Goal: Find specific page/section: Find specific page/section

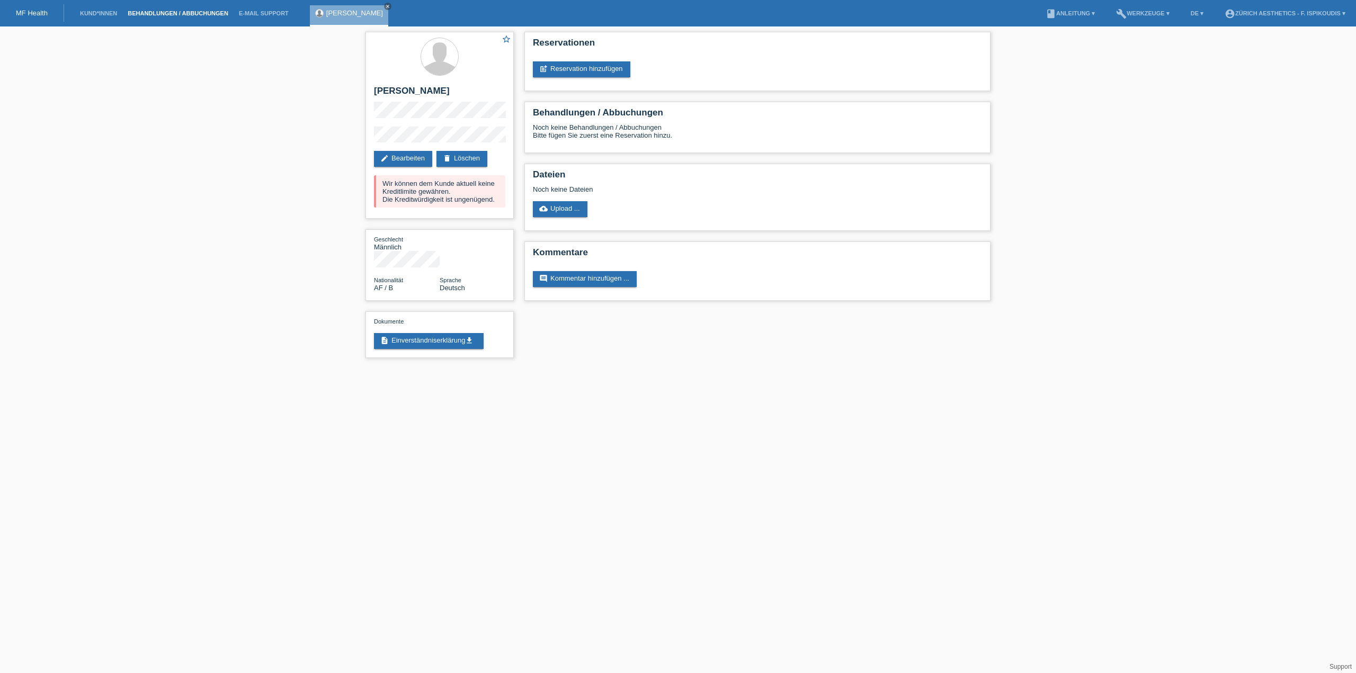
click at [147, 12] on link "Behandlungen / Abbuchungen" at bounding box center [177, 13] width 111 height 6
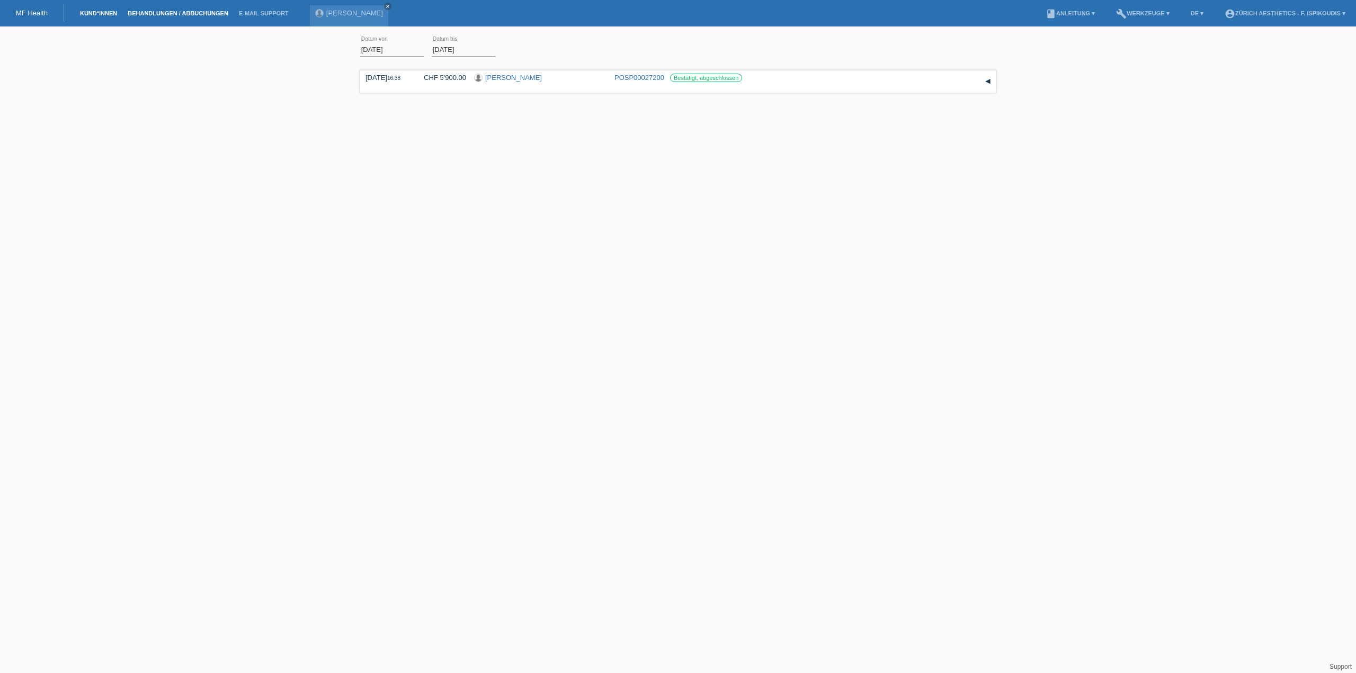
click at [101, 12] on link "Kund*innen" at bounding box center [99, 13] width 48 height 6
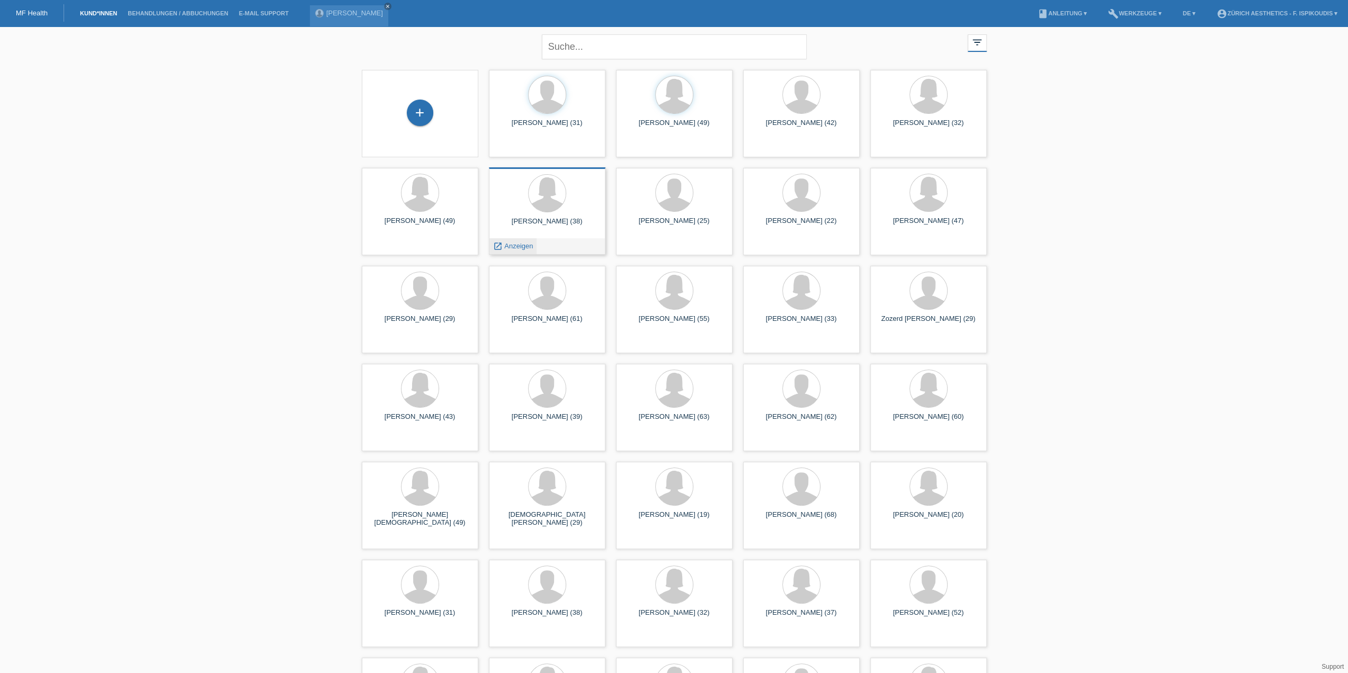
click at [507, 246] on span "Anzeigen" at bounding box center [518, 246] width 29 height 8
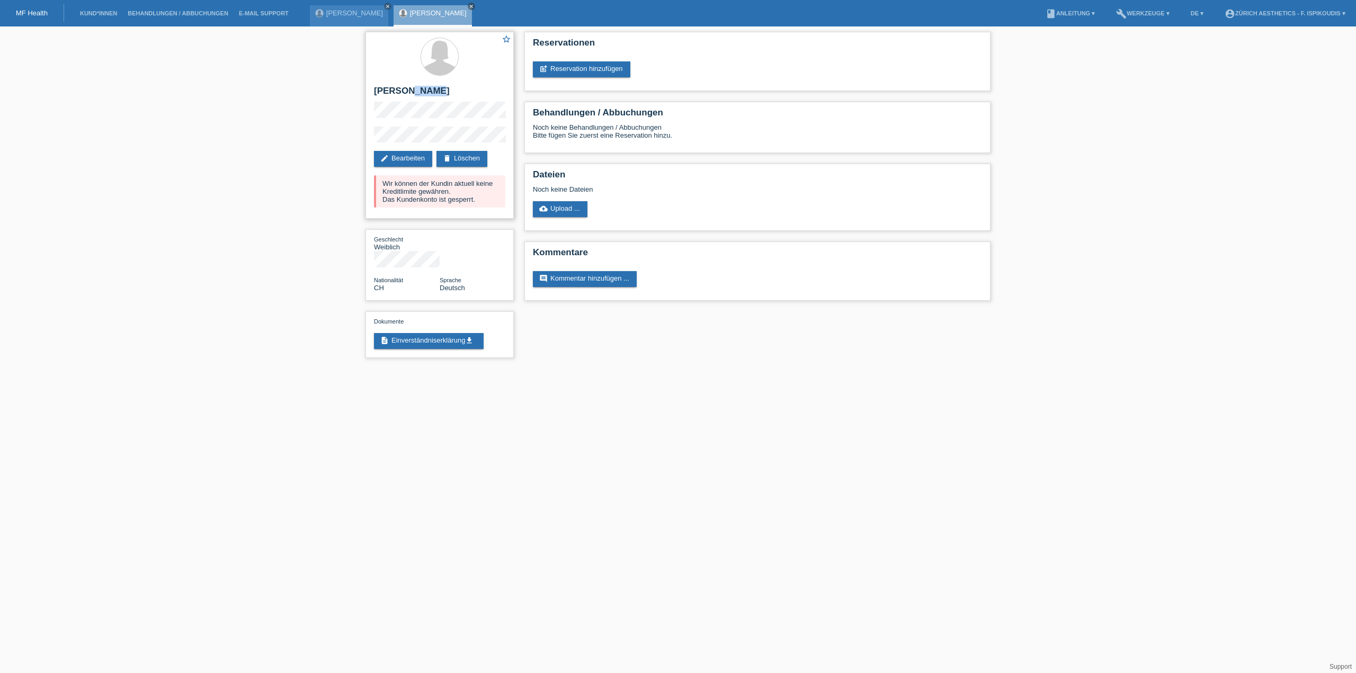
drag, startPoint x: 428, startPoint y: 90, endPoint x: 406, endPoint y: 89, distance: 22.3
click at [406, 89] on h2 "Saira Notter" at bounding box center [439, 94] width 131 height 16
click at [432, 90] on h2 "Saira Notter" at bounding box center [439, 94] width 131 height 16
drag, startPoint x: 431, startPoint y: 90, endPoint x: 401, endPoint y: 90, distance: 29.1
click at [401, 90] on h2 "Saira Notter" at bounding box center [439, 94] width 131 height 16
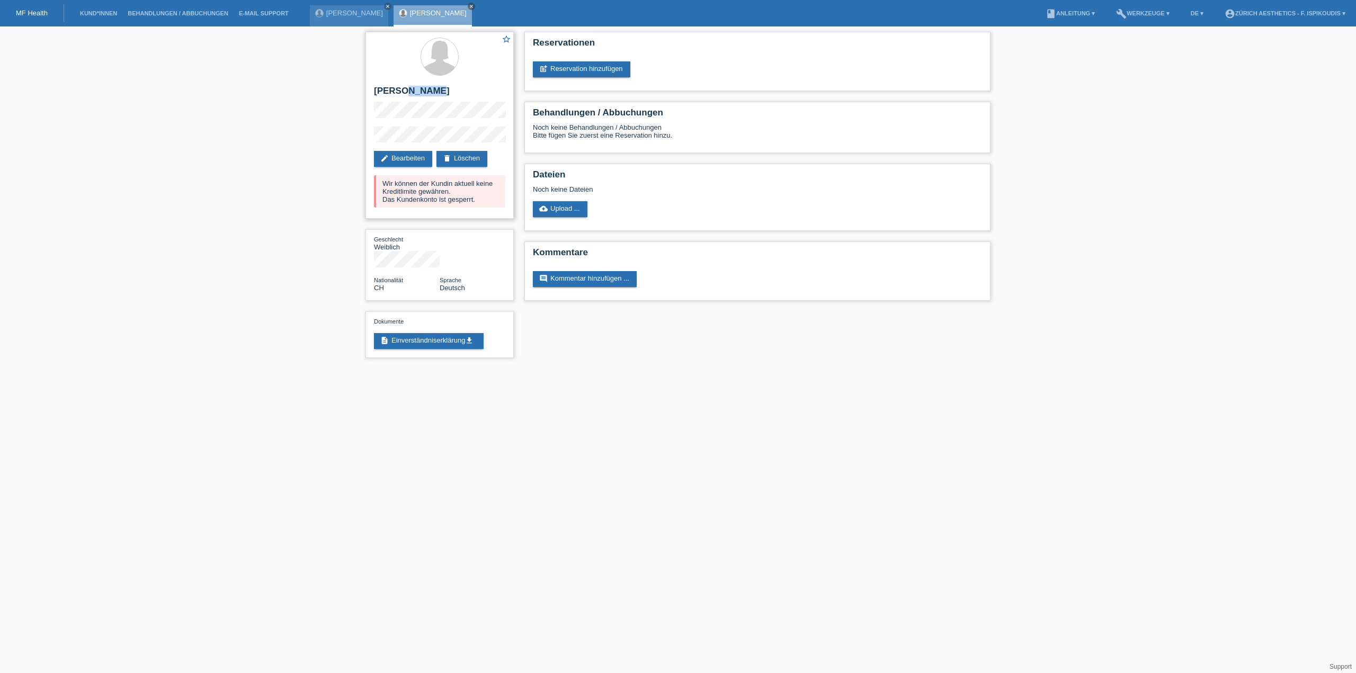
click at [438, 93] on h2 "Saira Notter" at bounding box center [439, 94] width 131 height 16
drag, startPoint x: 394, startPoint y: 88, endPoint x: 371, endPoint y: 88, distance: 23.3
click at [371, 88] on div "star_border Saira Notter edit Bearbeiten delete Löschen Wir können der Kundin a…" at bounding box center [439, 125] width 148 height 187
drag, startPoint x: 430, startPoint y: 91, endPoint x: 400, endPoint y: 89, distance: 29.7
click at [400, 89] on h2 "Saira Notter" at bounding box center [439, 94] width 131 height 16
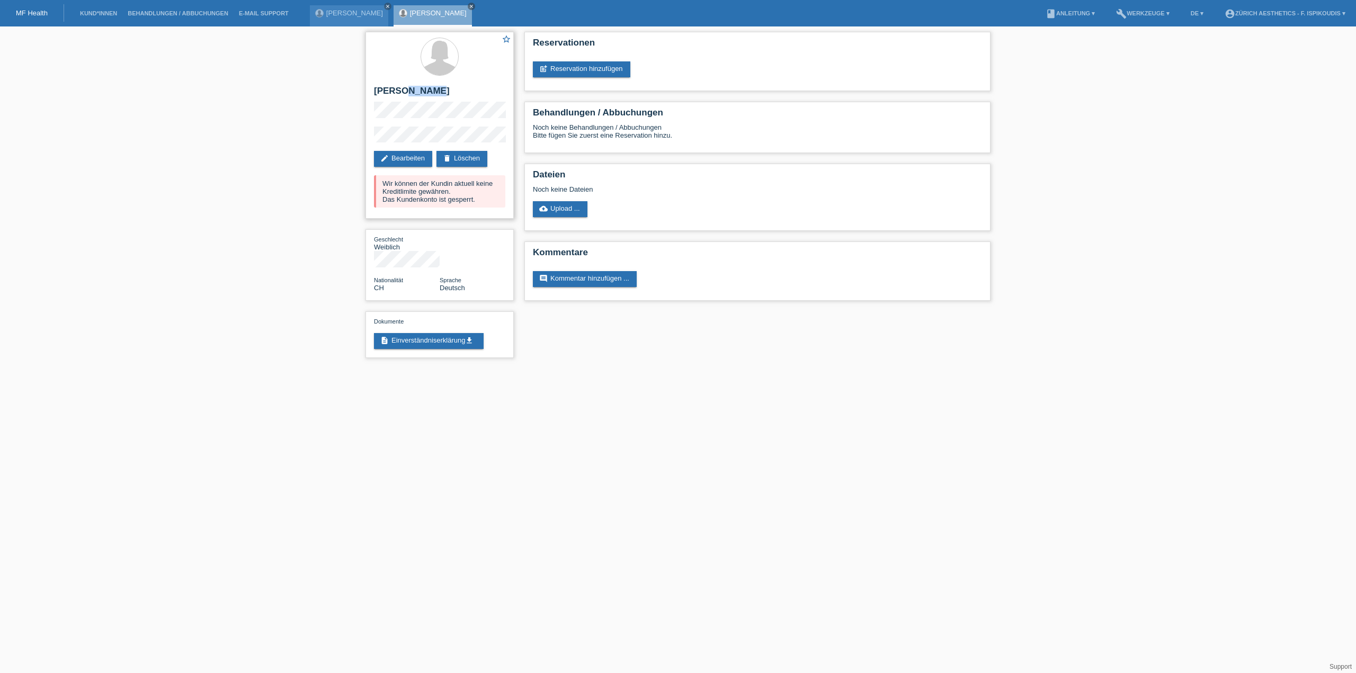
click at [401, 92] on h2 "Saira Notter" at bounding box center [439, 94] width 131 height 16
